Goal: Task Accomplishment & Management: Manage account settings

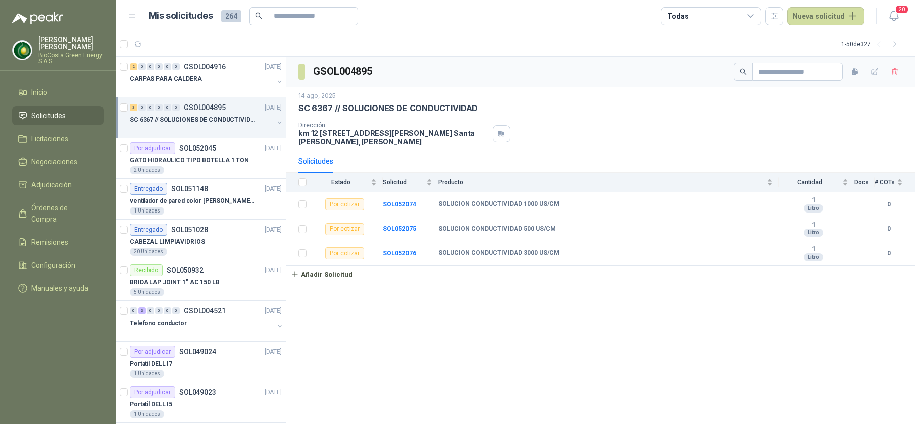
click at [242, 80] on div "CARPAS PARA CALDERA" at bounding box center [202, 79] width 144 height 12
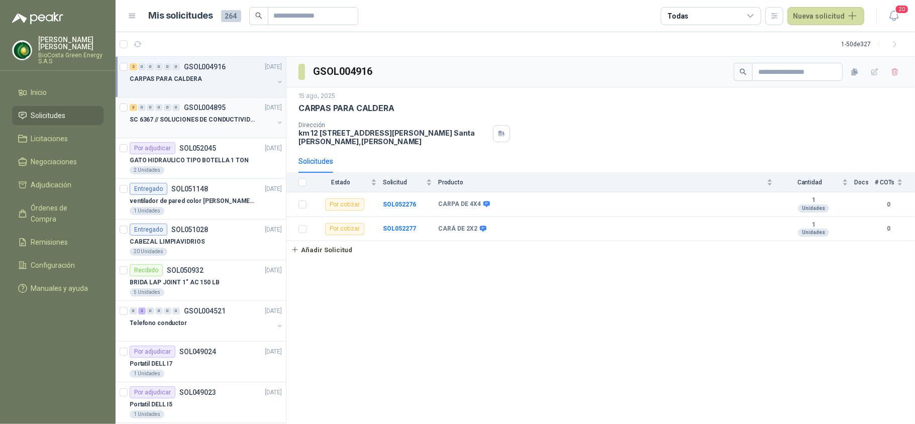
click at [190, 122] on p "SC 6367 // SOLUCIONES DE CONDUCTIVIDAD" at bounding box center [192, 120] width 125 height 10
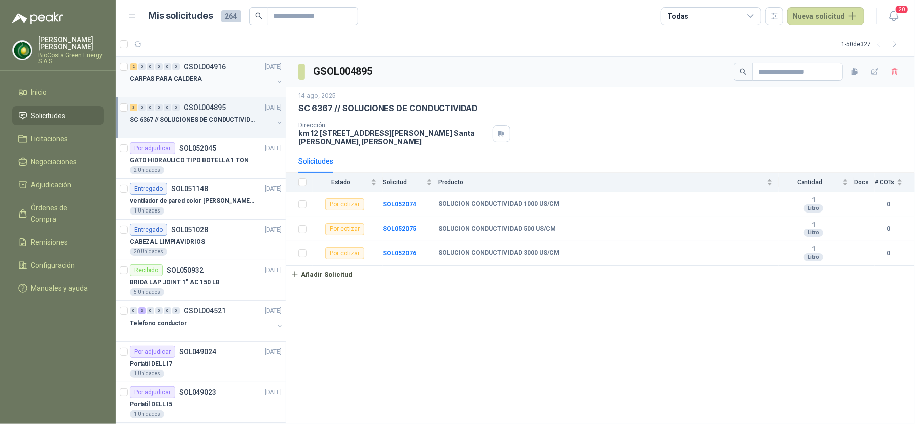
click at [152, 86] on div at bounding box center [202, 89] width 144 height 8
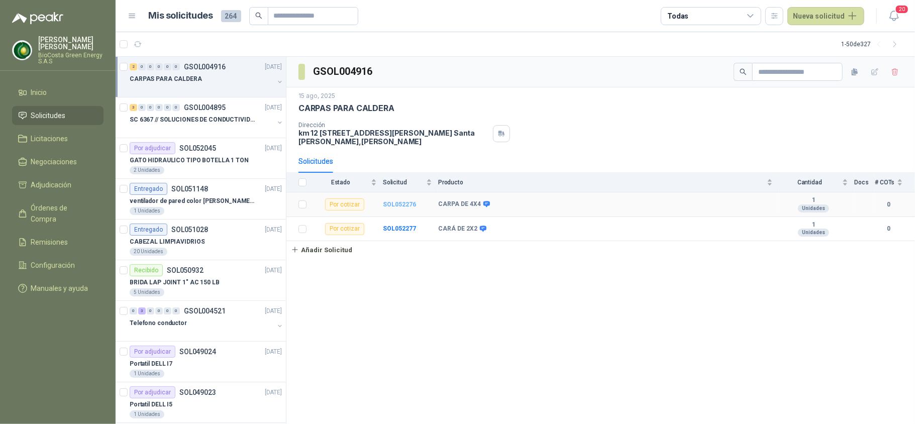
click at [407, 204] on b "SOL052276" at bounding box center [399, 204] width 33 height 7
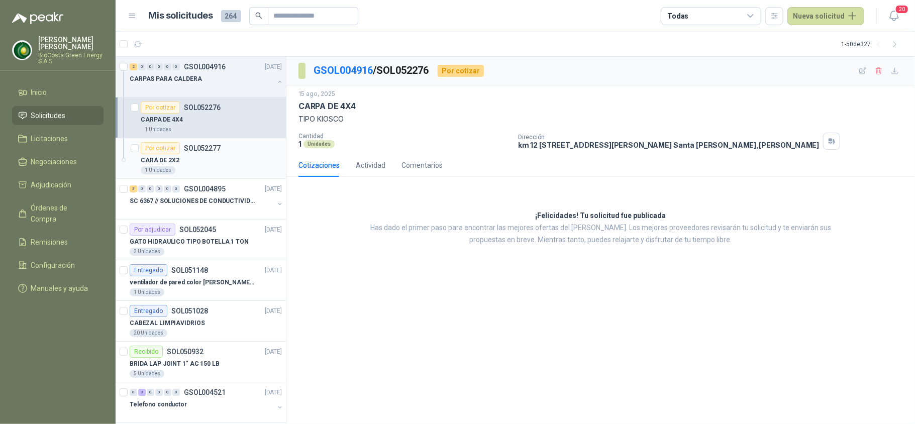
click at [179, 149] on div "Por cotizar SOL052277" at bounding box center [181, 148] width 80 height 12
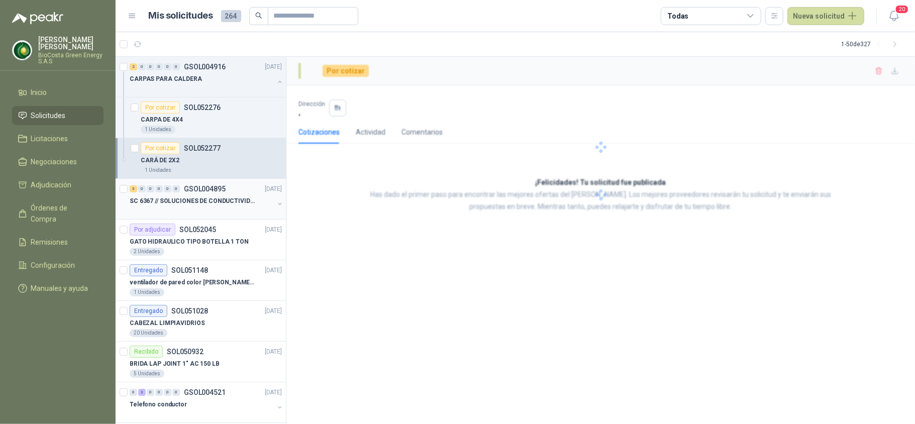
click at [232, 196] on p "SC 6367 // SOLUCIONES DE CONDUCTIVIDAD" at bounding box center [192, 201] width 125 height 10
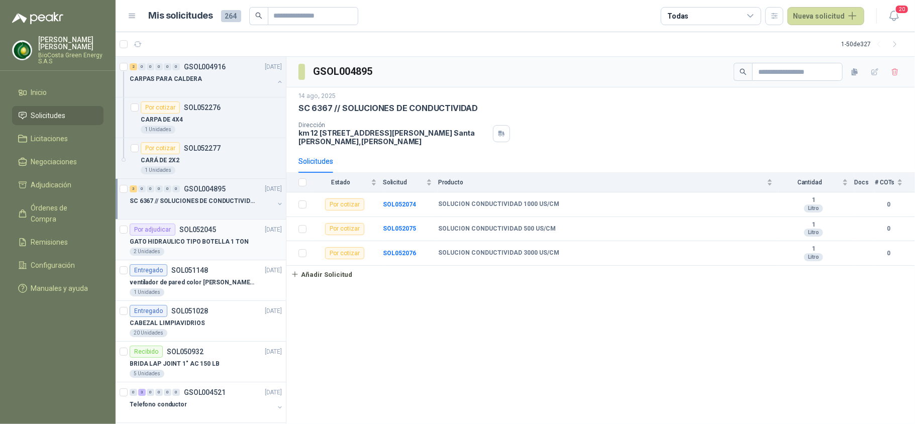
click at [208, 227] on p "SOL052045" at bounding box center [197, 229] width 37 height 7
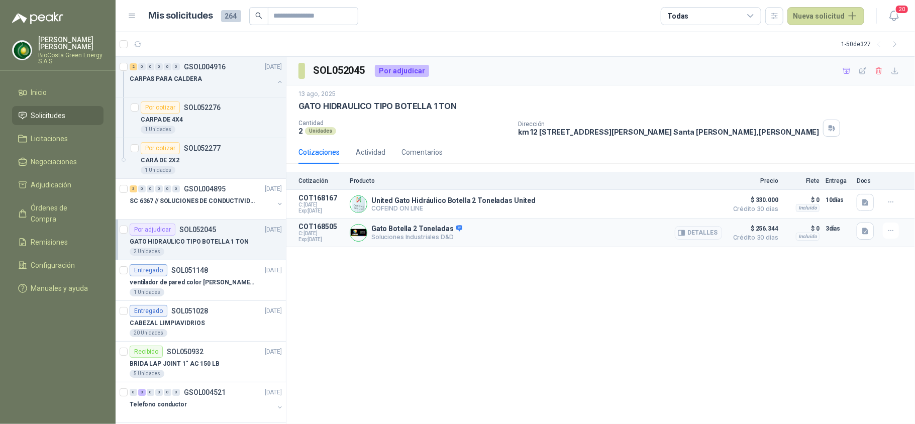
click at [688, 238] on button "Detalles" at bounding box center [698, 233] width 47 height 14
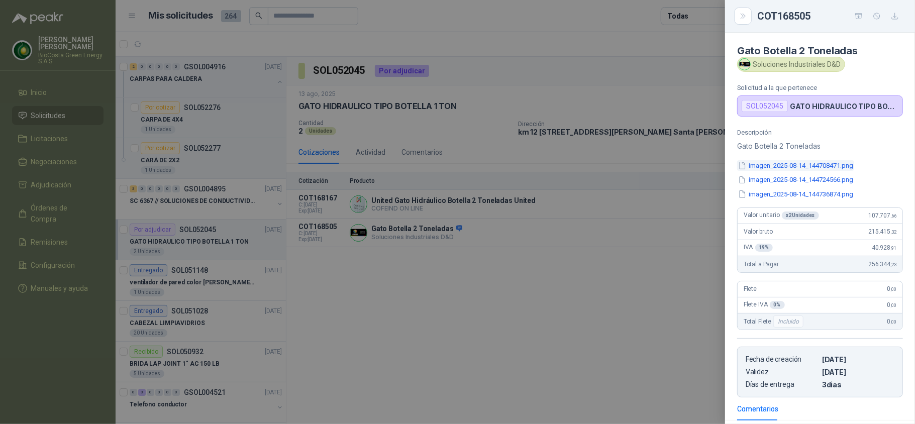
click at [781, 169] on button "imagen_2025-08-14_144708471.png" at bounding box center [795, 165] width 117 height 11
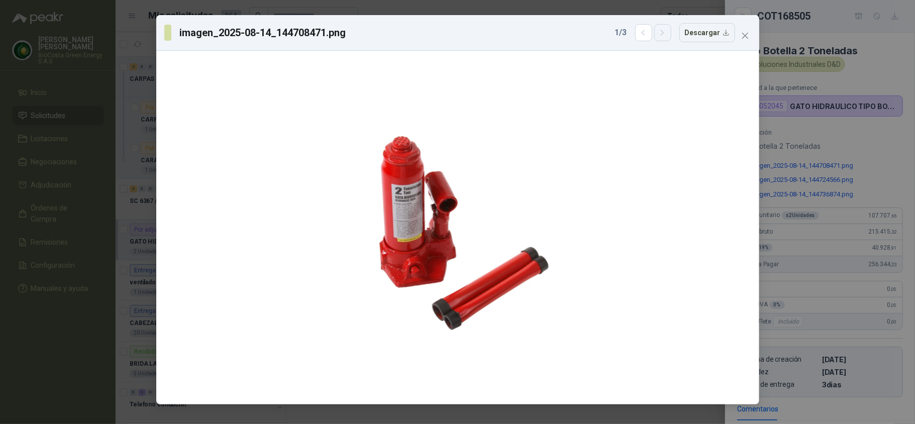
click at [665, 33] on icon "button" at bounding box center [662, 33] width 9 height 9
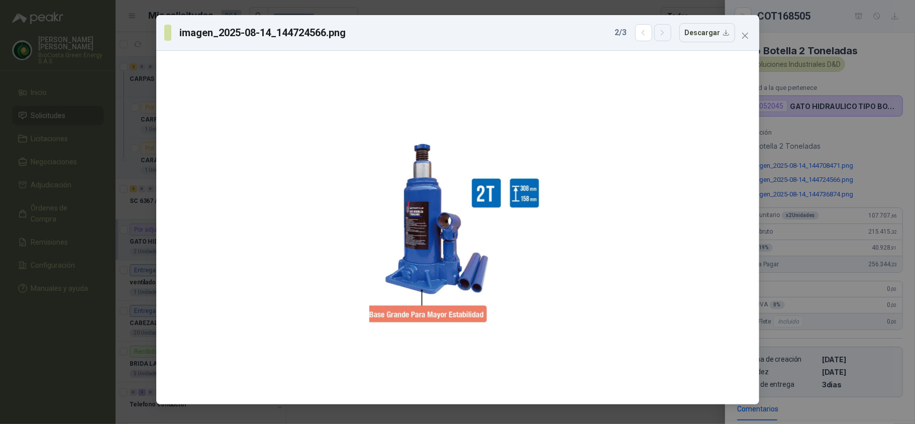
click at [665, 32] on icon "button" at bounding box center [662, 33] width 9 height 9
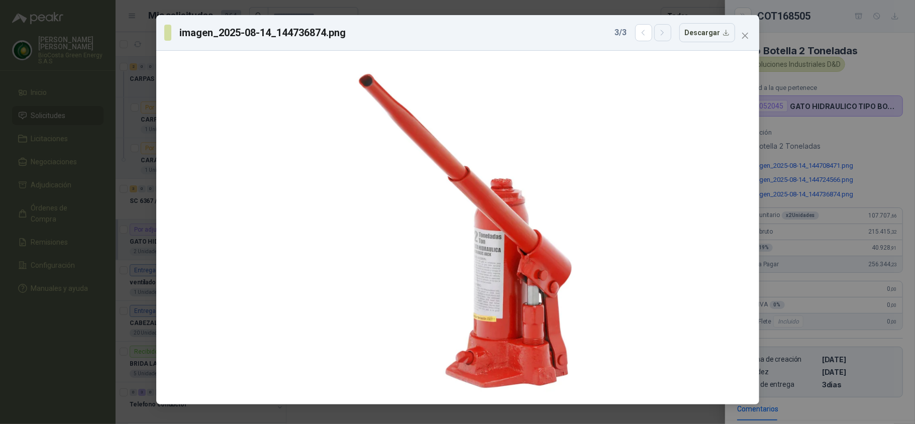
click at [665, 32] on icon "button" at bounding box center [662, 33] width 9 height 9
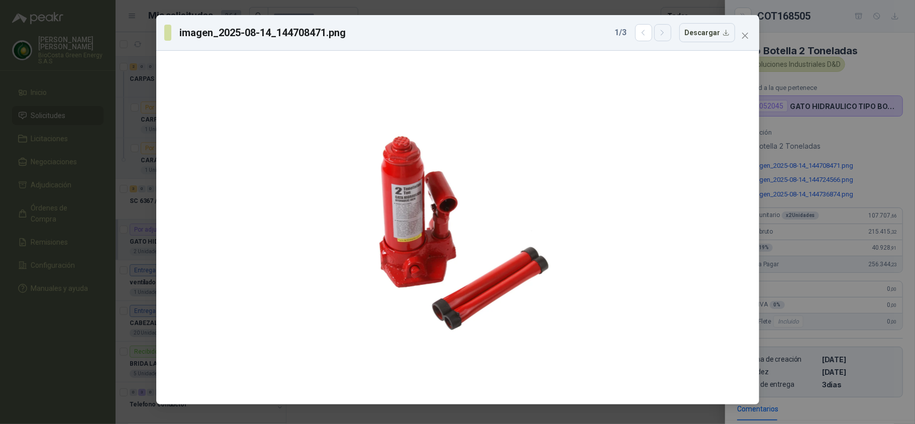
click at [665, 32] on icon "button" at bounding box center [662, 33] width 9 height 9
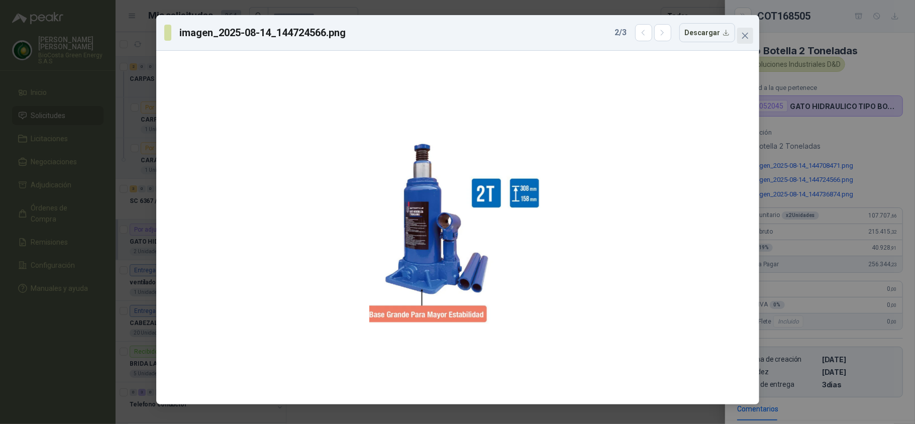
click at [740, 38] on span "Close" at bounding box center [745, 36] width 16 height 8
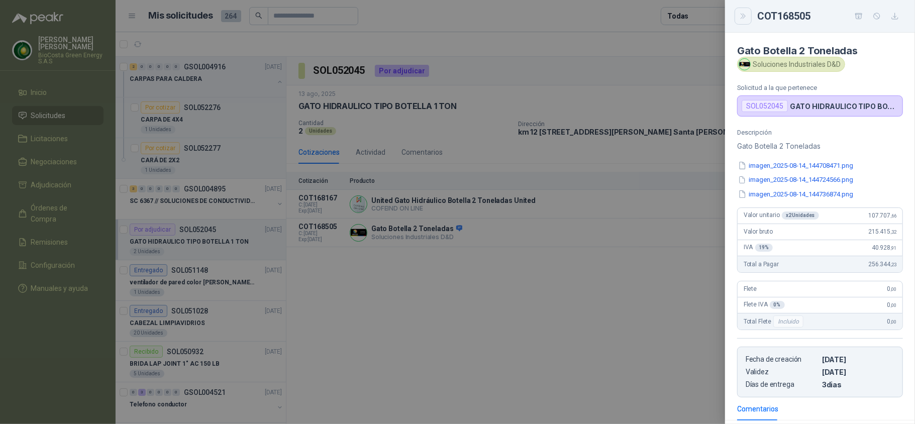
click at [746, 19] on icon "Close" at bounding box center [743, 16] width 9 height 9
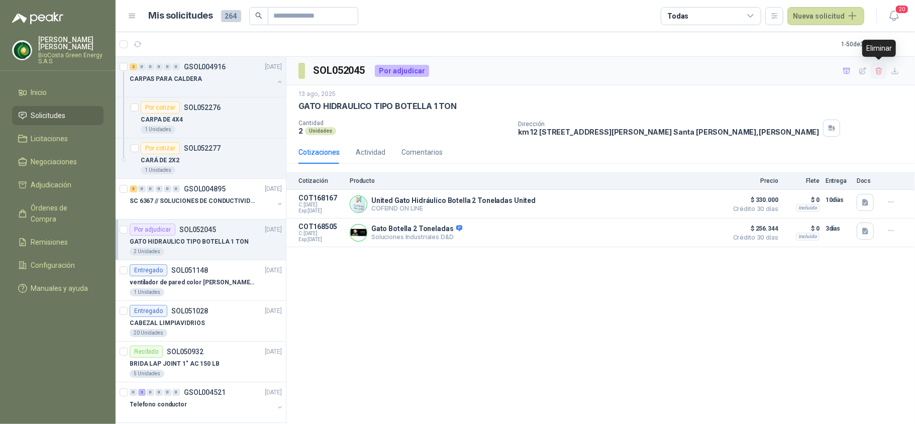
click at [881, 67] on icon "button" at bounding box center [879, 71] width 9 height 9
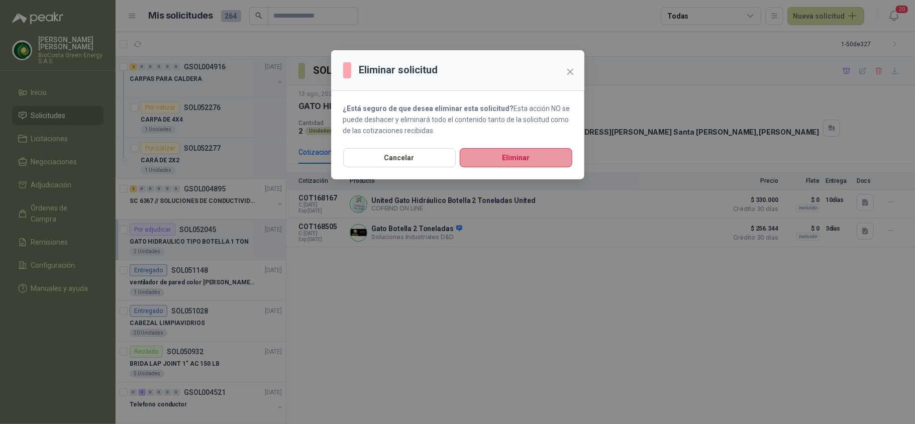
click at [512, 165] on button "Eliminar" at bounding box center [516, 157] width 113 height 19
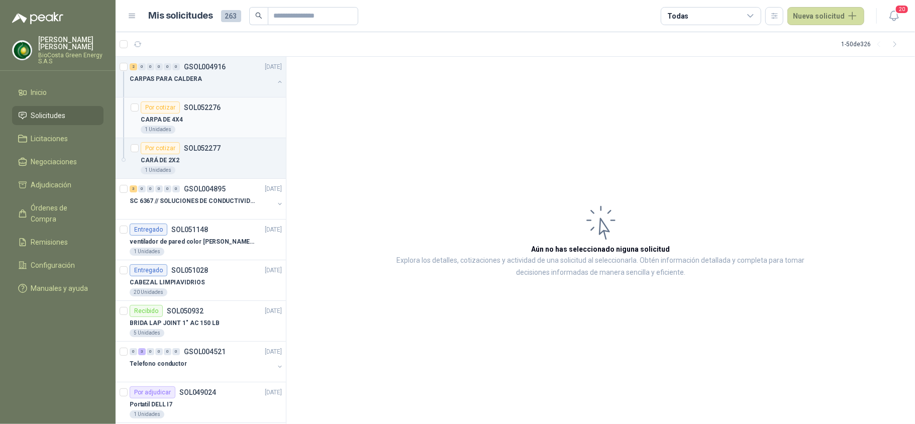
click at [210, 135] on article "Por cotizar SOL052276 CARPA DE 4X4 1 Unidades" at bounding box center [201, 117] width 170 height 41
click at [193, 123] on div "CARPA DE 4X4" at bounding box center [211, 120] width 141 height 12
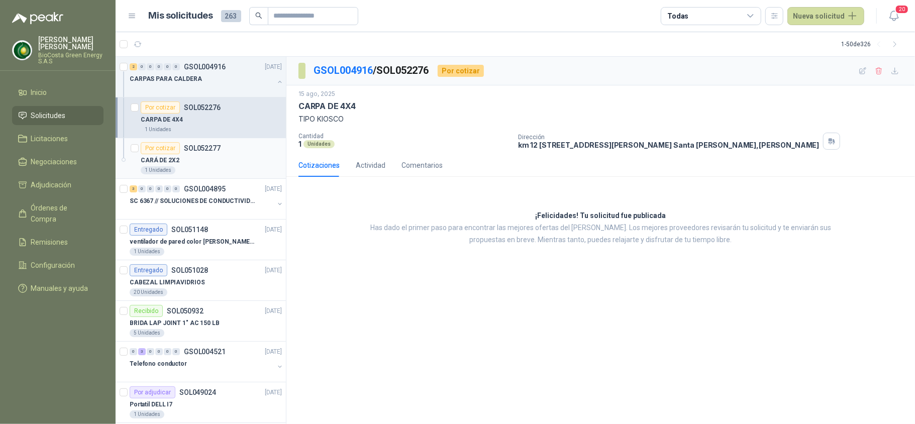
click at [197, 159] on div "CARÁ DE 2X2" at bounding box center [211, 160] width 141 height 12
